Goal: Task Accomplishment & Management: Complete application form

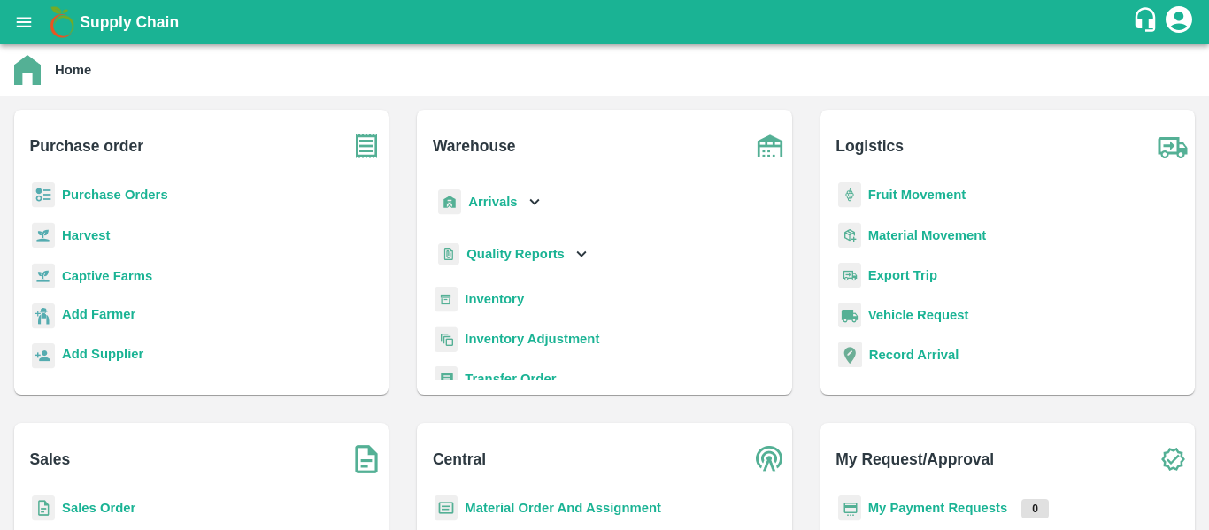
click at [134, 197] on b "Purchase Orders" at bounding box center [115, 195] width 106 height 14
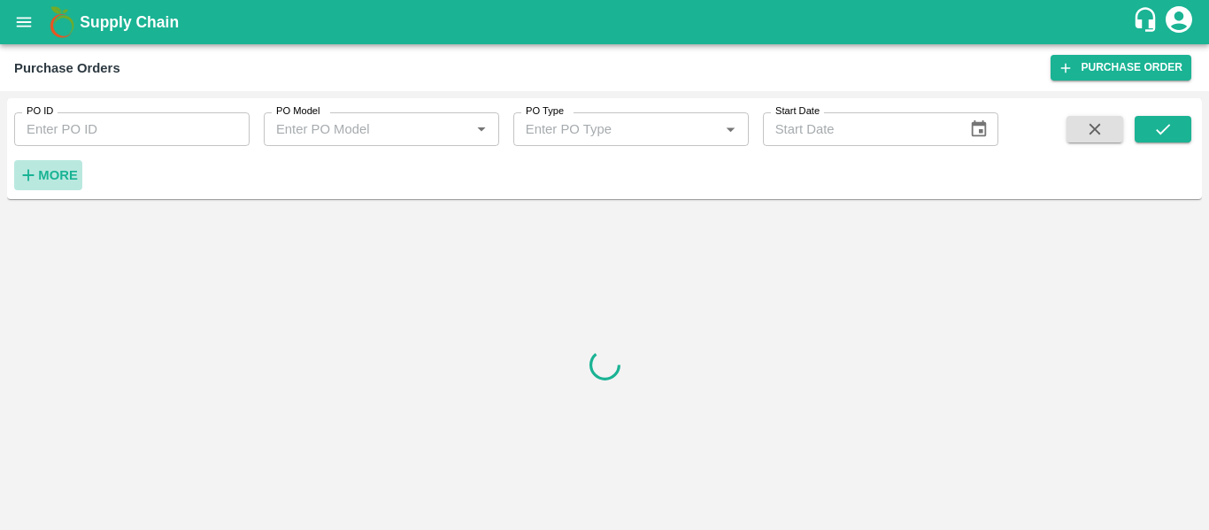
click at [57, 172] on strong "More" at bounding box center [58, 175] width 40 height 14
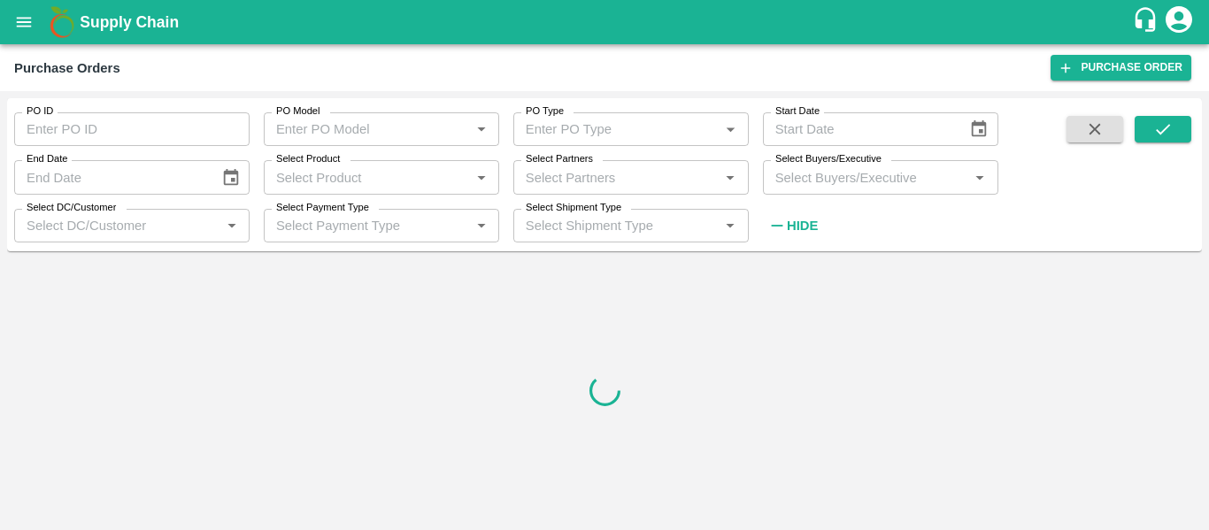
click at [567, 195] on div "Select Shipment Type Select Shipment Type   *" at bounding box center [624, 219] width 250 height 48
click at [558, 182] on input "Select Partners" at bounding box center [617, 177] width 196 height 23
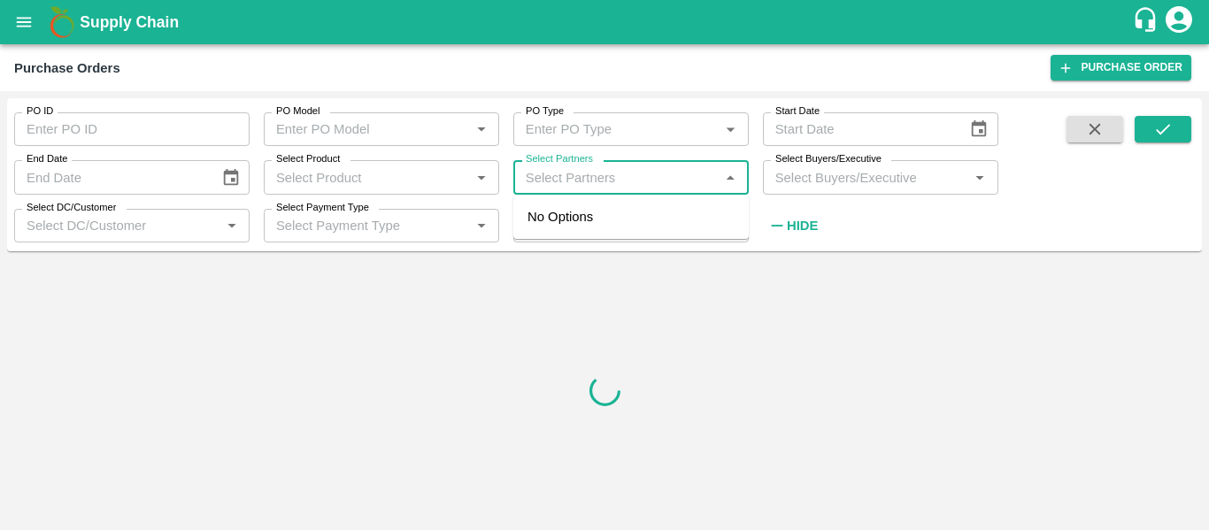
paste input "8275931543"
type input "8275931543"
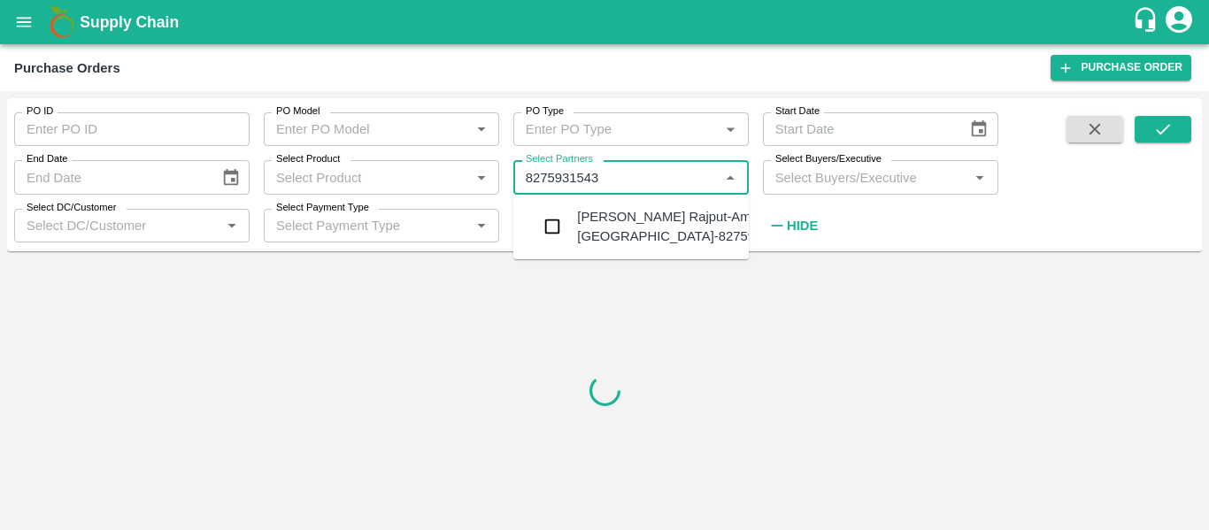
click at [640, 231] on div "[PERSON_NAME] Rajput-Ambad, [GEOGRAPHIC_DATA]-8275931543" at bounding box center [684, 227] width 214 height 40
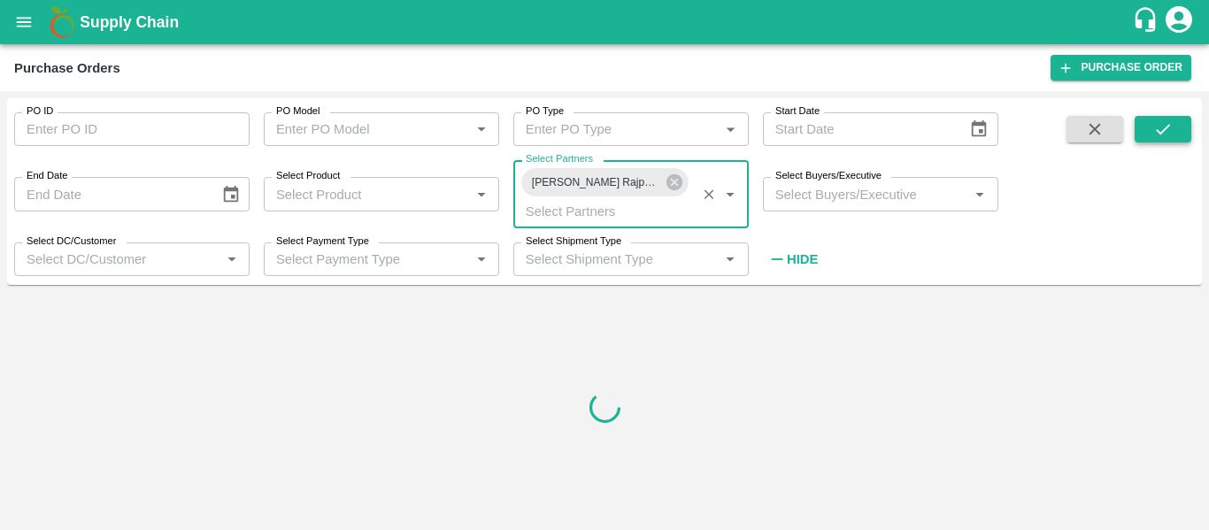
click at [1174, 127] on button "submit" at bounding box center [1163, 129] width 57 height 27
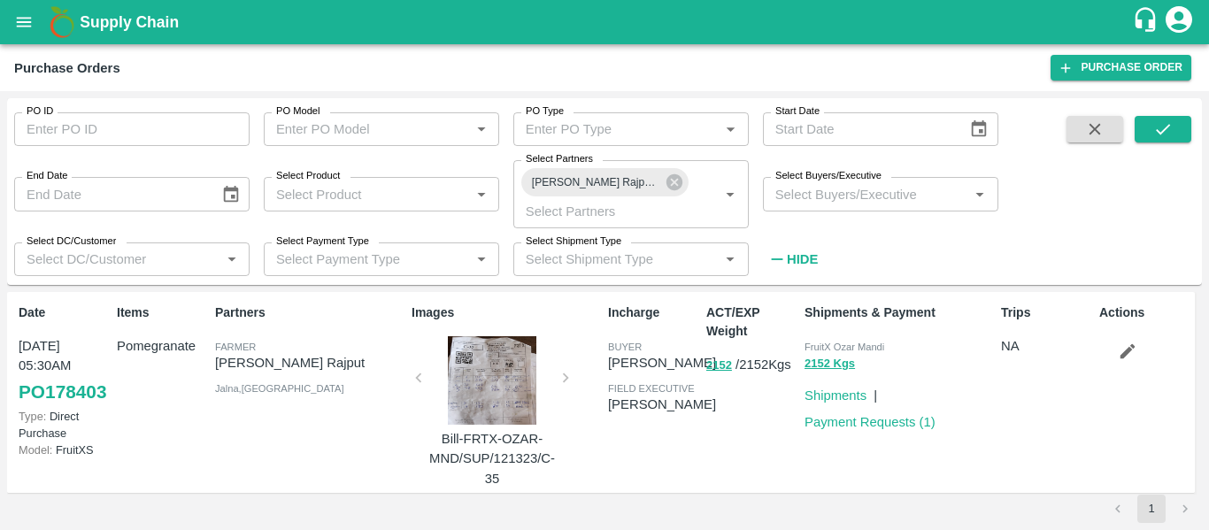
click at [462, 377] on div at bounding box center [492, 380] width 133 height 89
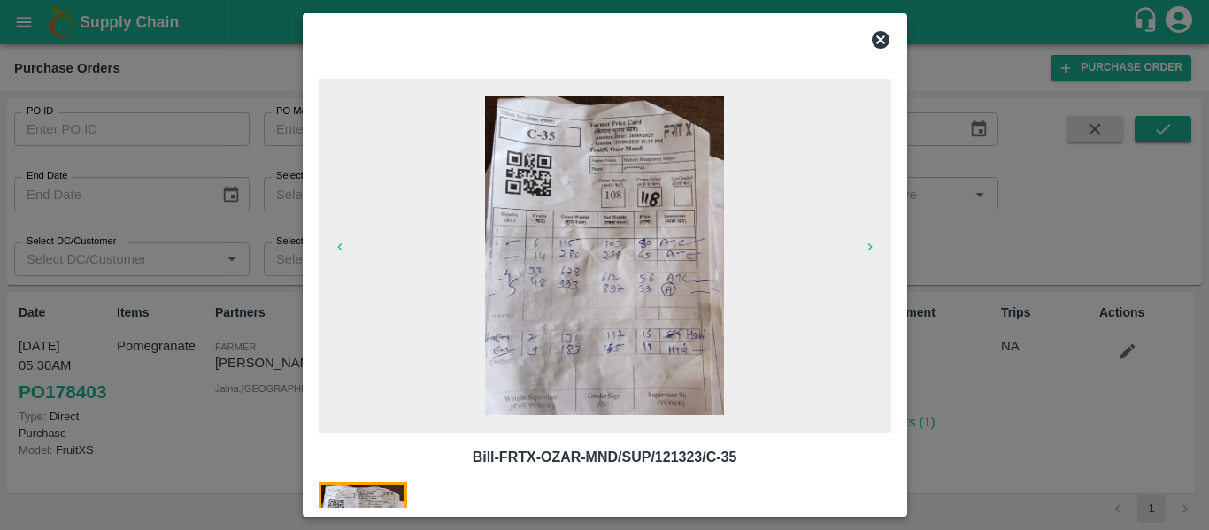
click at [673, 282] on img at bounding box center [604, 255] width 239 height 319
